Goal: Task Accomplishment & Management: Use online tool/utility

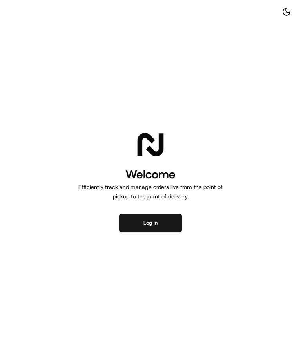
click at [164, 214] on button "Log in" at bounding box center [150, 223] width 63 height 19
